Goal: Book appointment/travel/reservation

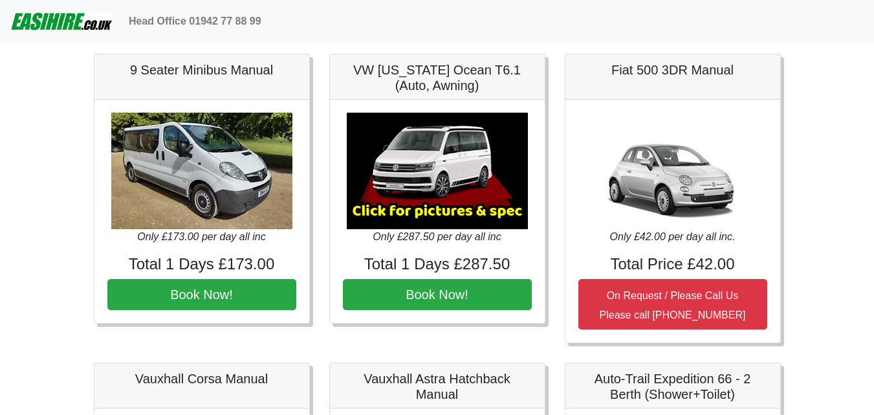
scroll to position [1165, 0]
